Goal: Information Seeking & Learning: Find specific fact

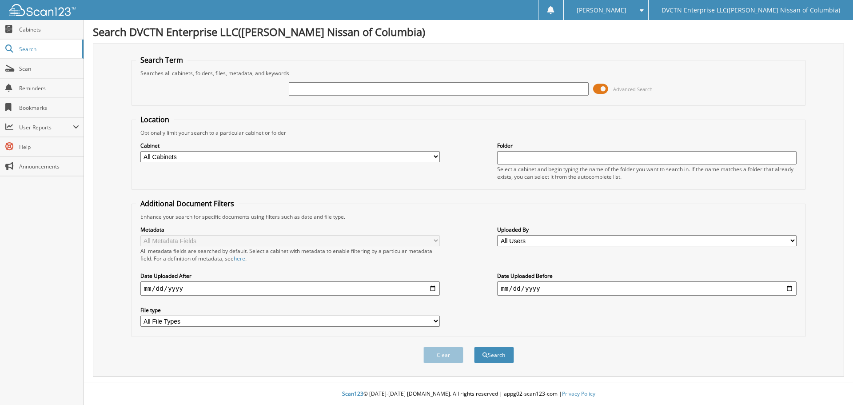
click at [335, 84] on input "text" at bounding box center [438, 88] width 299 height 13
type input "141348"
click at [474, 346] on button "Search" at bounding box center [494, 354] width 40 height 16
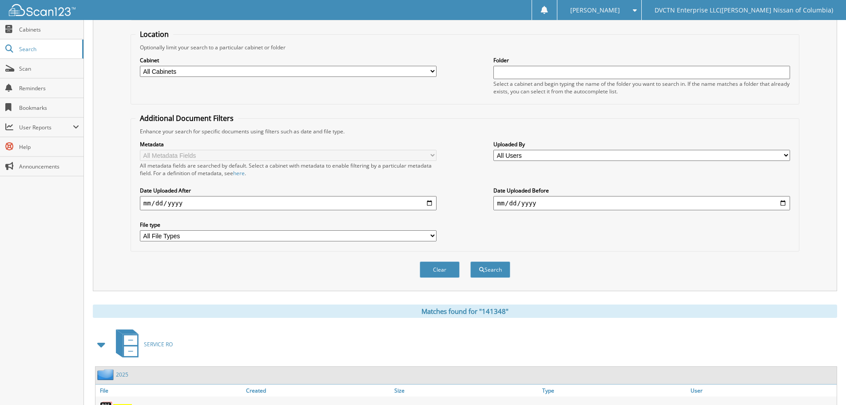
scroll to position [127, 0]
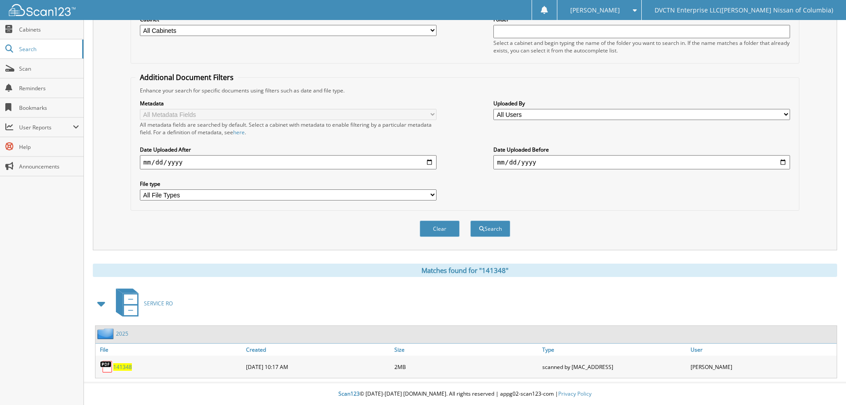
click at [118, 367] on span "141348" at bounding box center [122, 367] width 19 height 8
